Goal: Book appointment/travel/reservation

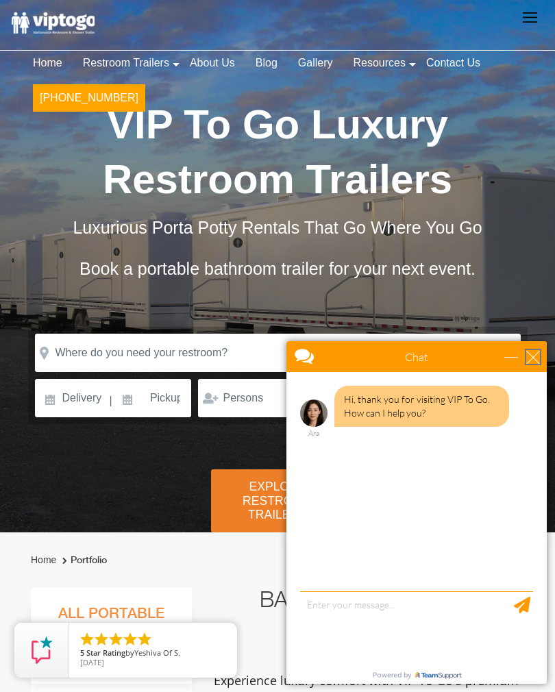
click at [538, 351] on div "close" at bounding box center [533, 357] width 14 height 14
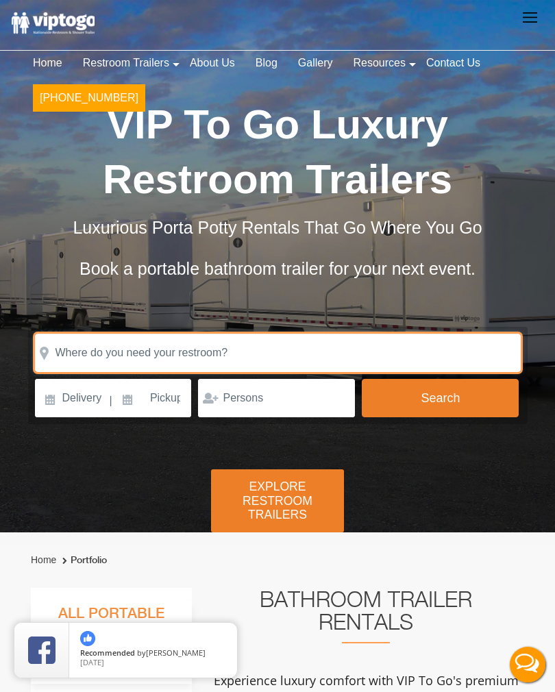
click at [287, 346] on input "text" at bounding box center [278, 352] width 486 height 38
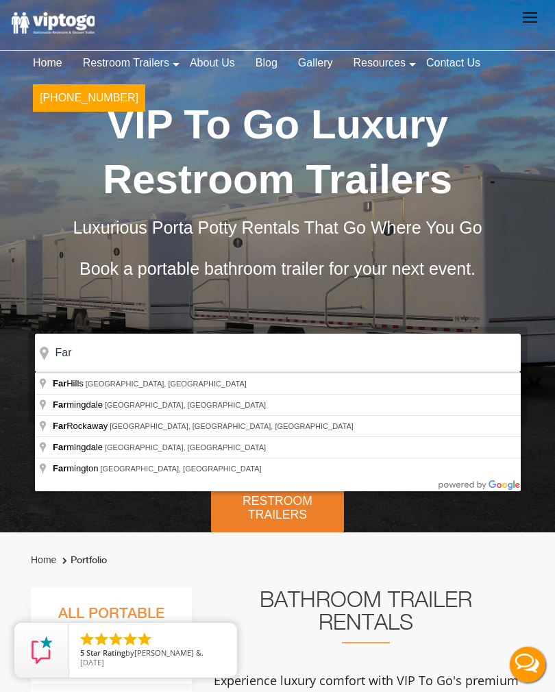
type input "Far Hills, NJ, USA"
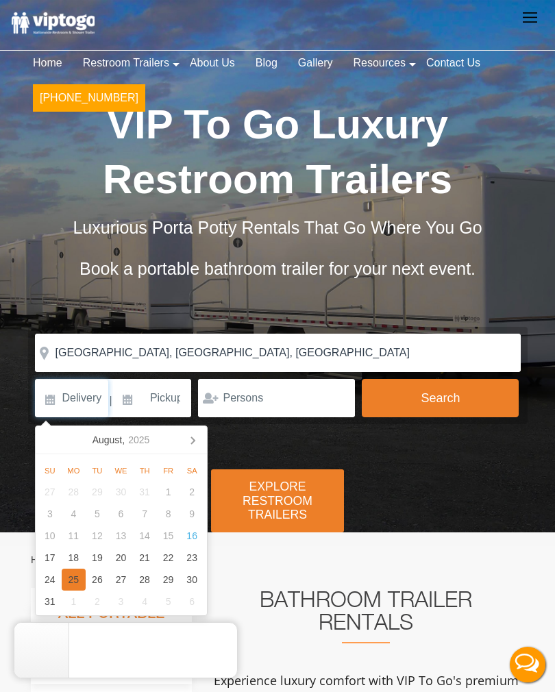
click at [79, 583] on div "25" at bounding box center [74, 579] width 24 height 22
type input "[DATE]"
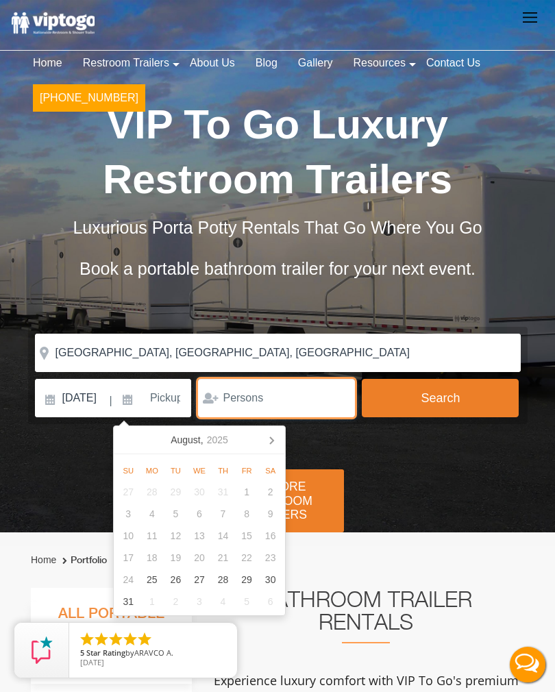
click at [279, 390] on input "number" at bounding box center [276, 398] width 157 height 38
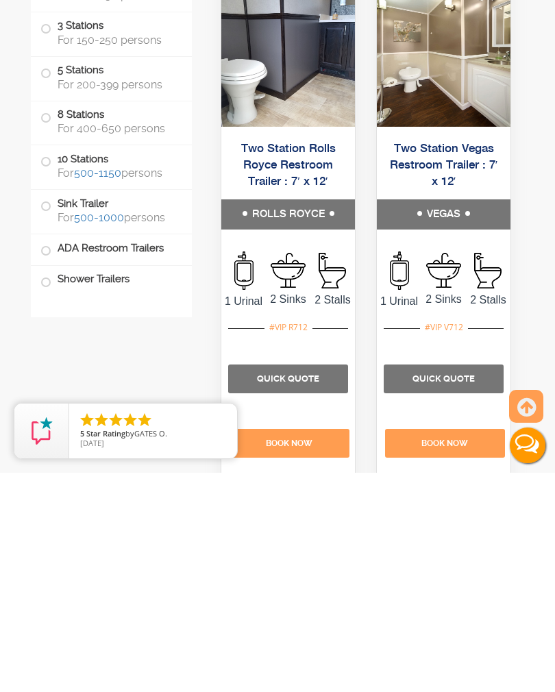
scroll to position [744, 0]
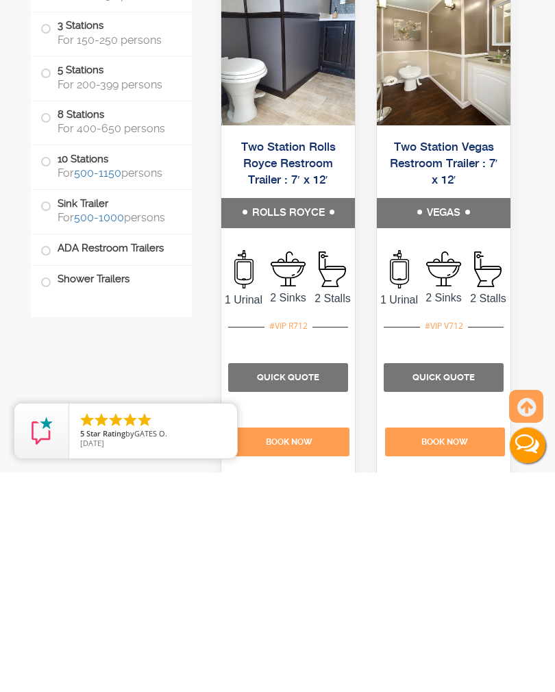
type input "150"
click at [297, 582] on p "Quick Quote" at bounding box center [288, 596] width 120 height 29
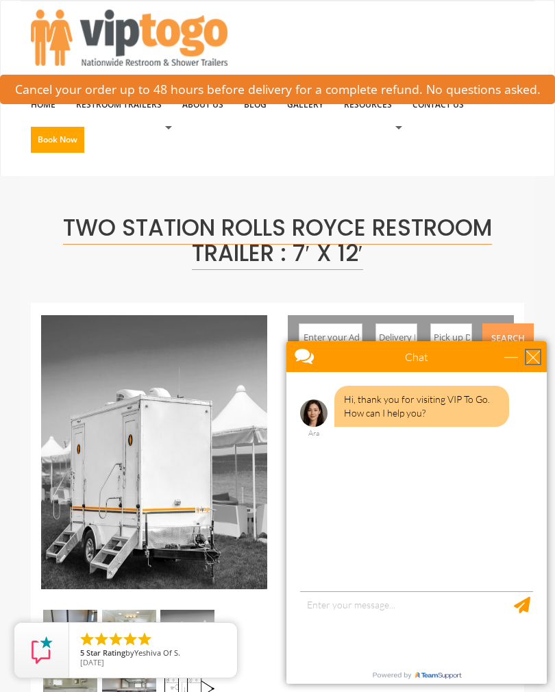
click at [533, 351] on div "close" at bounding box center [533, 357] width 14 height 14
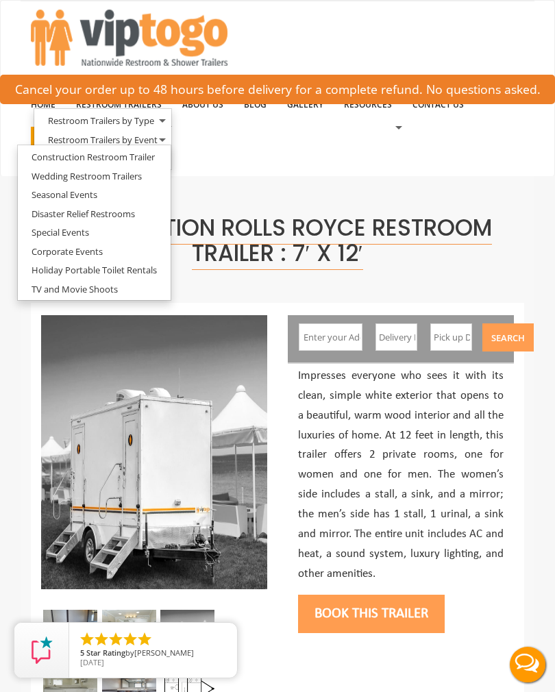
click at [127, 168] on link "Wedding Restroom Trailers" at bounding box center [87, 176] width 138 height 17
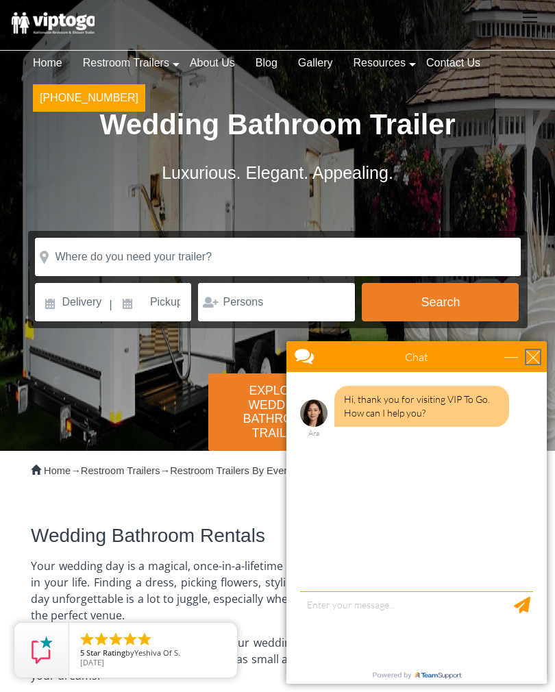
click at [538, 360] on div "close" at bounding box center [533, 357] width 14 height 14
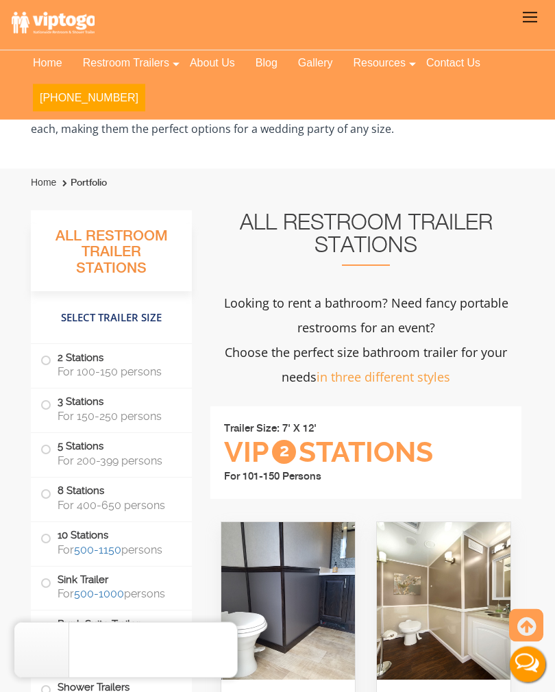
scroll to position [1317, 0]
click at [50, 393] on label "3 Stations For 150-250 persons" at bounding box center [111, 408] width 142 height 40
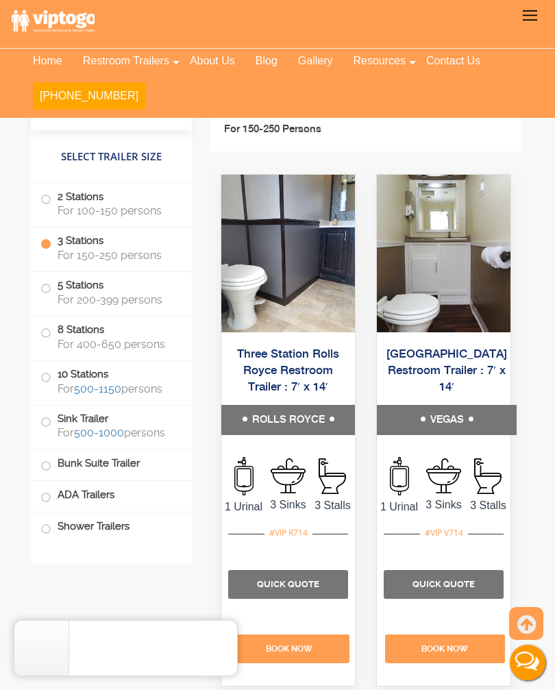
scroll to position [3465, 0]
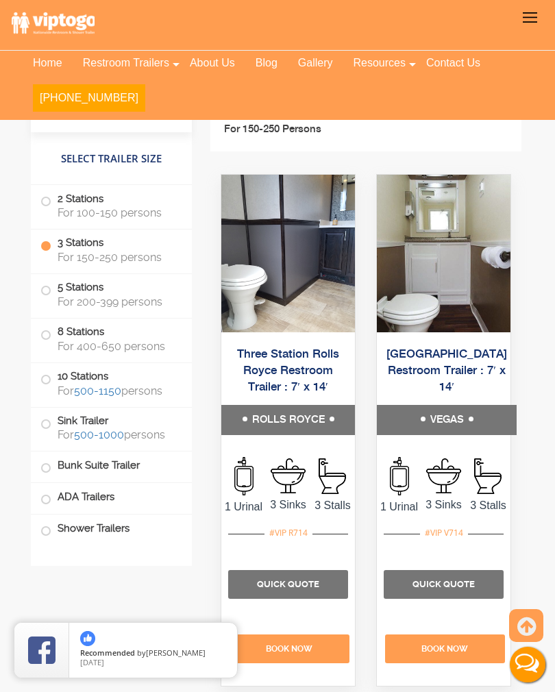
click at [303, 579] on span "Quick Quote" at bounding box center [288, 584] width 62 height 10
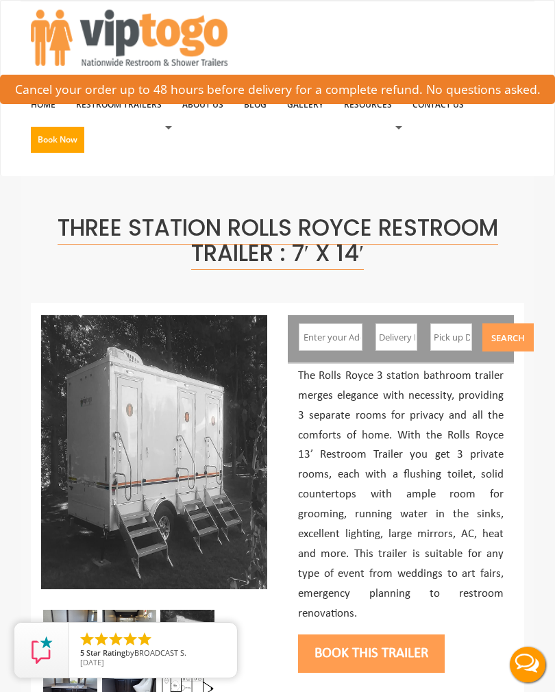
click at [392, 635] on button "Book this trailer" at bounding box center [371, 653] width 147 height 38
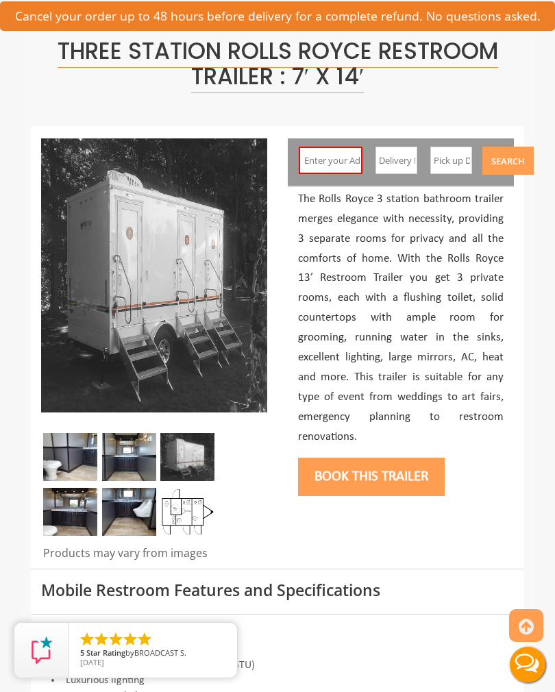
scroll to position [184, 0]
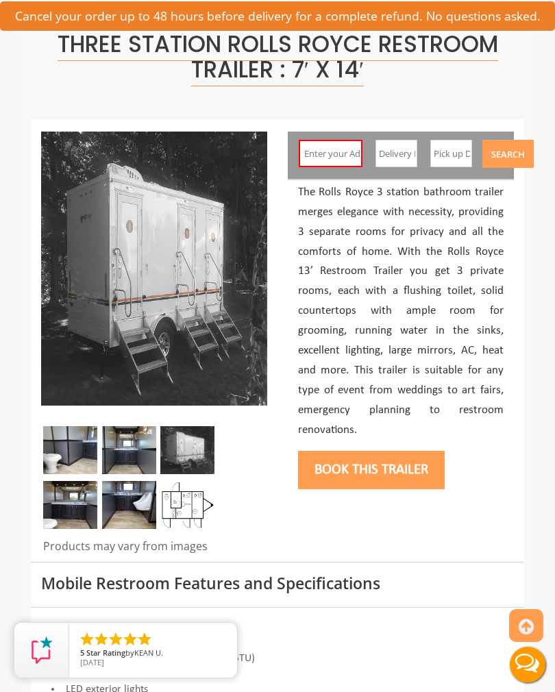
click at [332, 145] on input "text" at bounding box center [331, 153] width 64 height 27
click at [389, 452] on button "Book this trailer" at bounding box center [371, 470] width 147 height 38
click at [392, 454] on button "Book this trailer" at bounding box center [371, 470] width 147 height 38
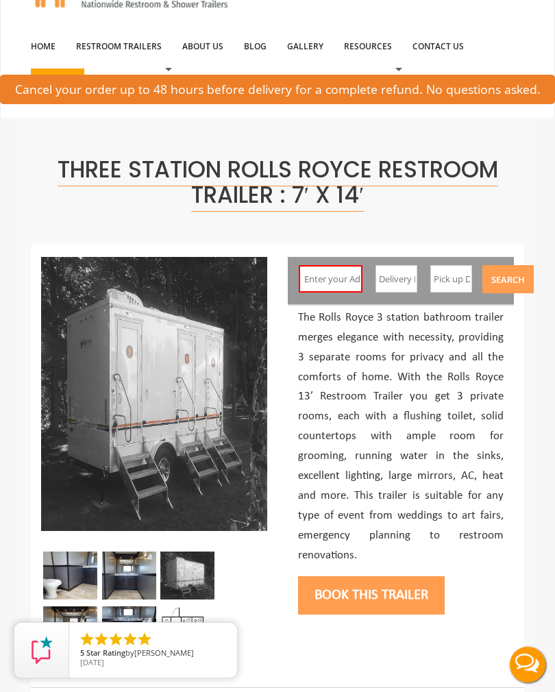
scroll to position [0, 0]
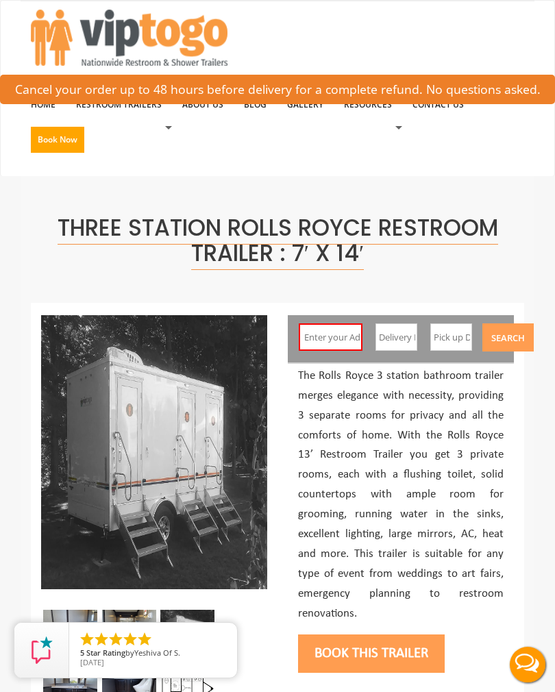
click at [319, 331] on input "text" at bounding box center [331, 336] width 64 height 27
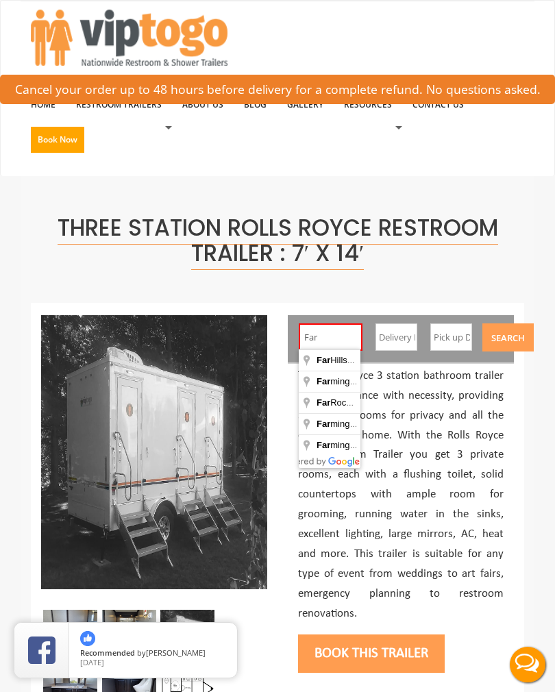
type input "Far Hills, NJ, USA"
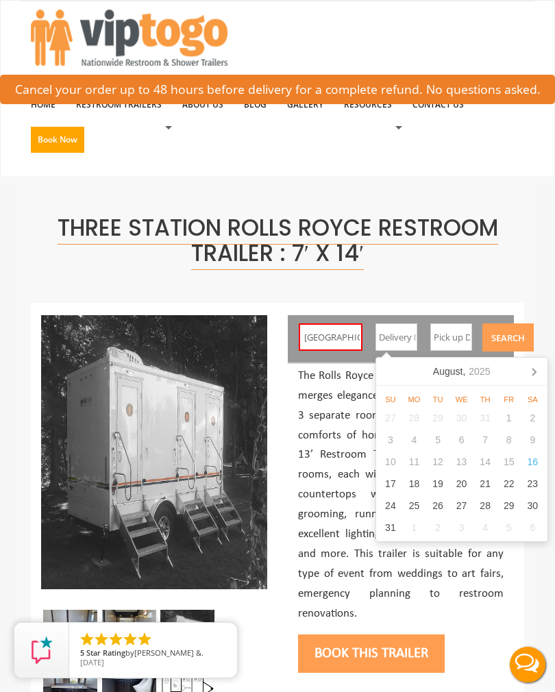
click at [416, 506] on div "25" at bounding box center [414, 505] width 24 height 22
type input "08/25/2025"
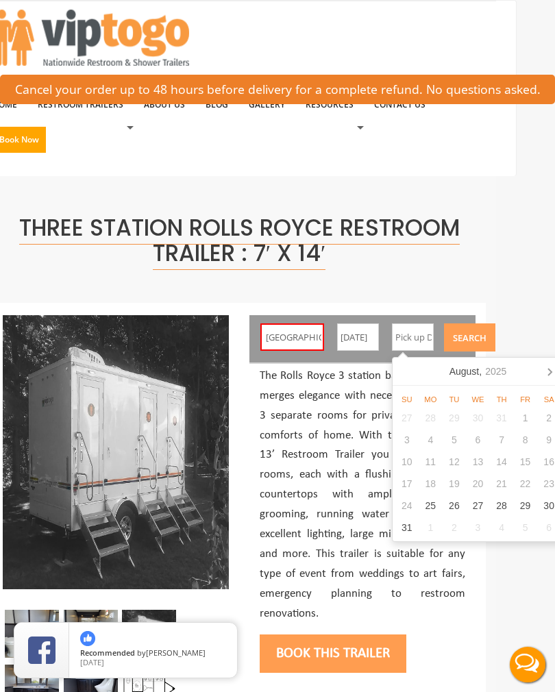
scroll to position [0, 48]
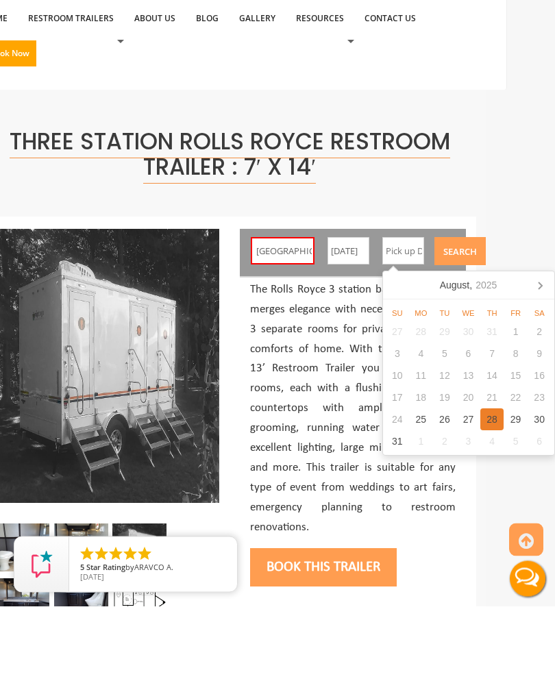
click at [496, 494] on div "28" at bounding box center [492, 505] width 24 height 22
type input "08/28/2025"
click at [466, 323] on button "Search" at bounding box center [459, 337] width 51 height 28
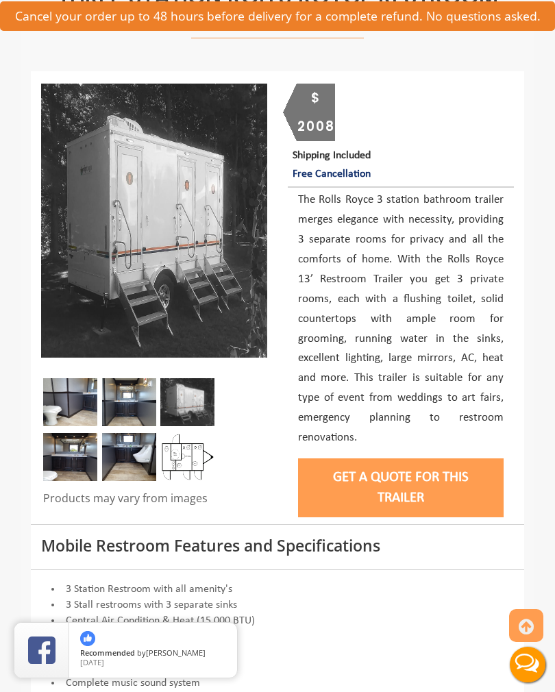
scroll to position [230, 0]
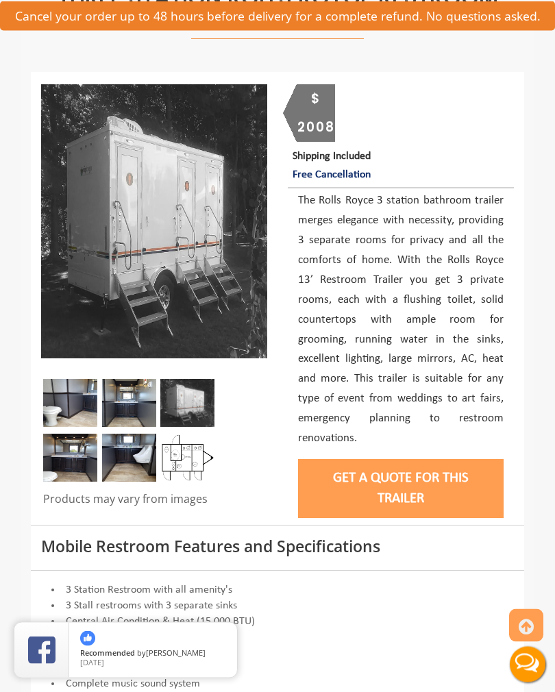
click at [431, 472] on button "Get a Quote for this Trailer" at bounding box center [400, 488] width 205 height 59
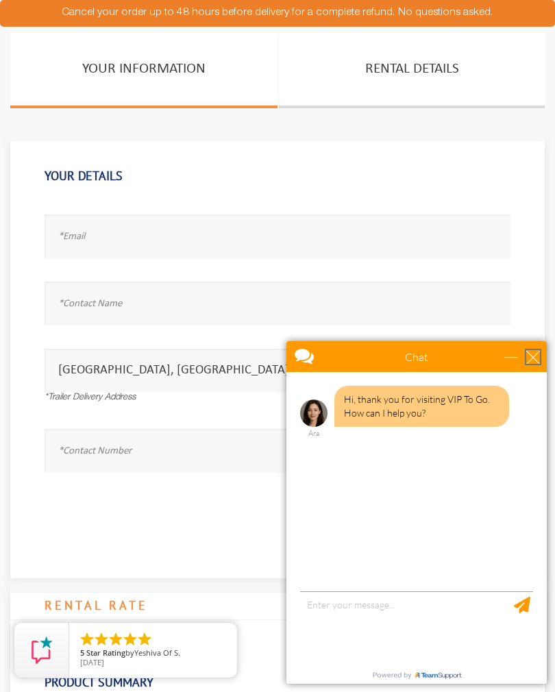
click at [536, 352] on div "close" at bounding box center [533, 357] width 14 height 14
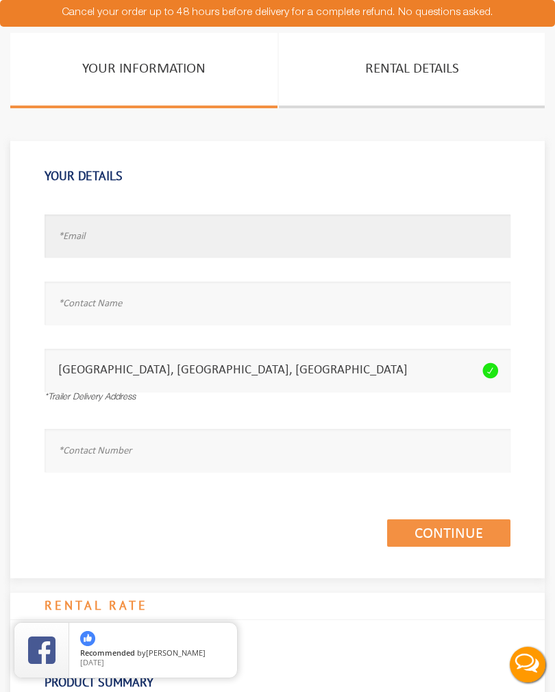
click at [114, 225] on input "text" at bounding box center [278, 235] width 466 height 43
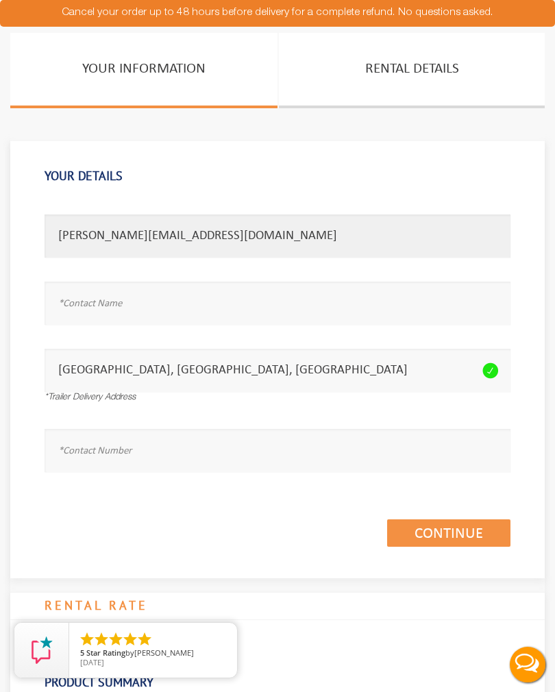
type input "[PERSON_NAME][EMAIL_ADDRESS][DOMAIN_NAME]"
click at [112, 297] on input "text" at bounding box center [278, 302] width 466 height 43
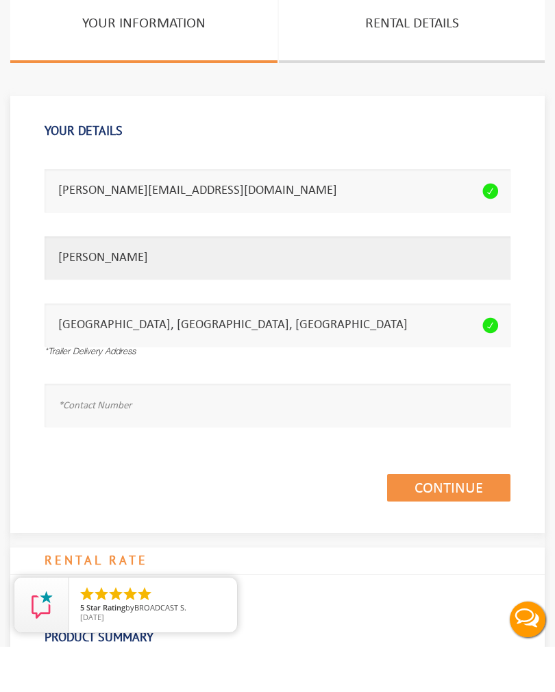
type input "[PERSON_NAME]"
click at [155, 429] on input "text" at bounding box center [278, 450] width 466 height 43
type input "9082561573"
click at [450, 519] on link "Continue (1/3)" at bounding box center [448, 532] width 123 height 27
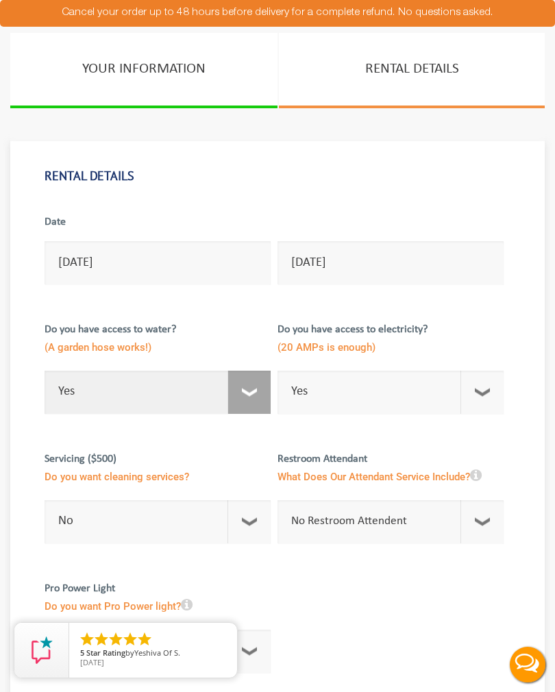
click at [251, 379] on select "Select Option Yes No" at bounding box center [158, 391] width 226 height 43
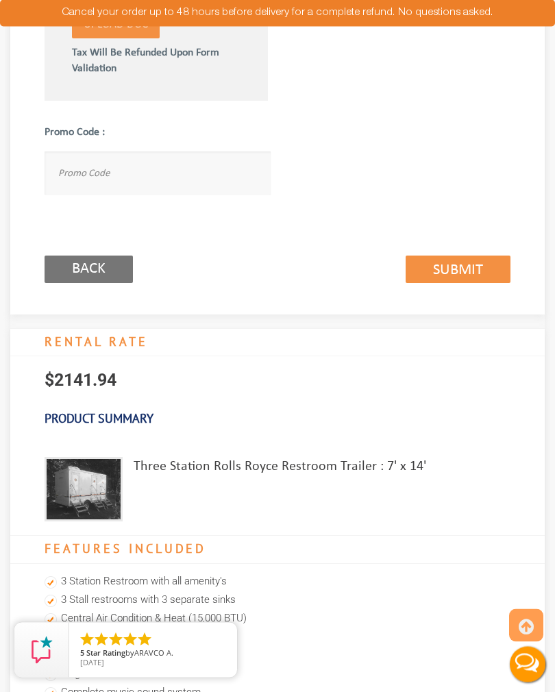
scroll to position [924, 0]
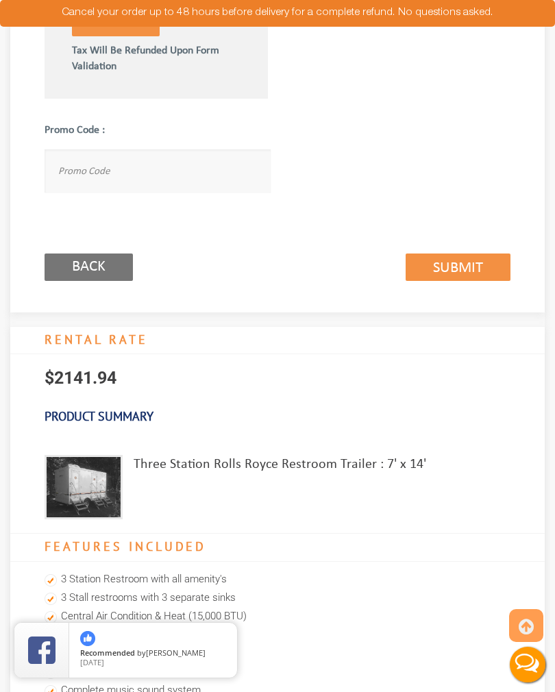
click at [455, 259] on link "Submit (2/3)" at bounding box center [457, 266] width 105 height 27
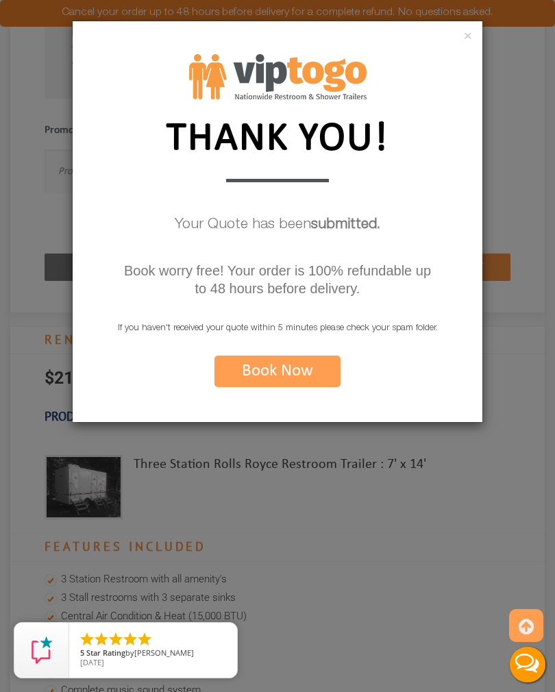
click at [472, 31] on div "×" at bounding box center [277, 37] width 409 height 33
click at [366, 579] on div "× THANK YOU! Your Quote has been submitted. Book worry free! Your order is 100%…" at bounding box center [277, 346] width 555 height 692
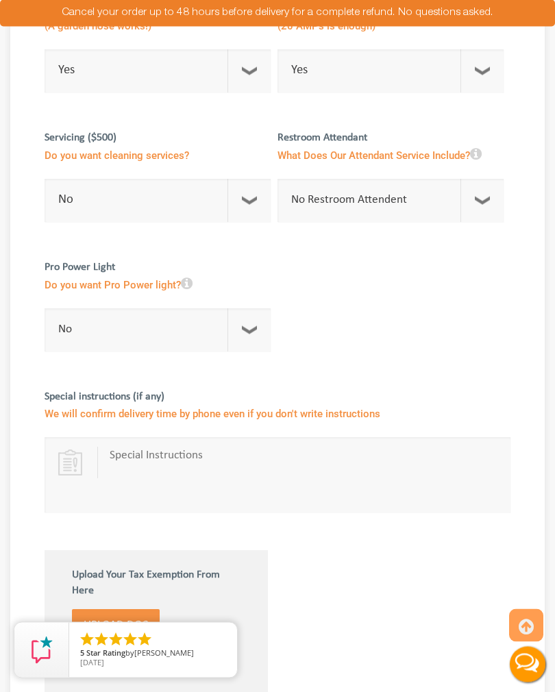
scroll to position [321, 0]
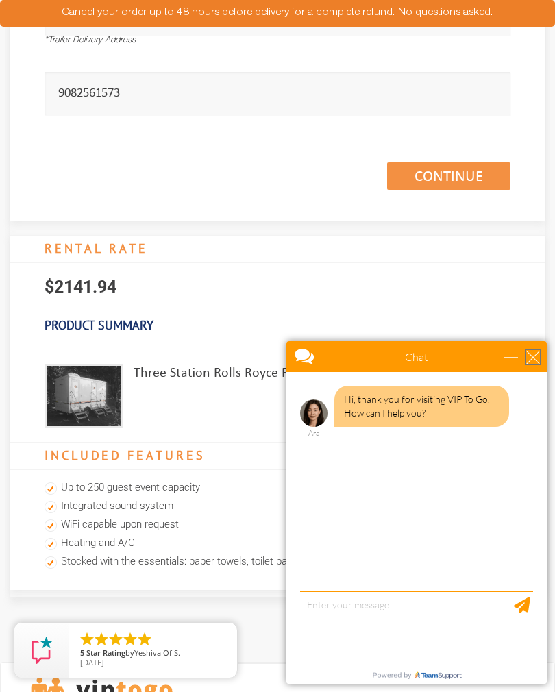
click at [538, 351] on div "close" at bounding box center [533, 357] width 14 height 14
